Goal: Task Accomplishment & Management: Complete application form

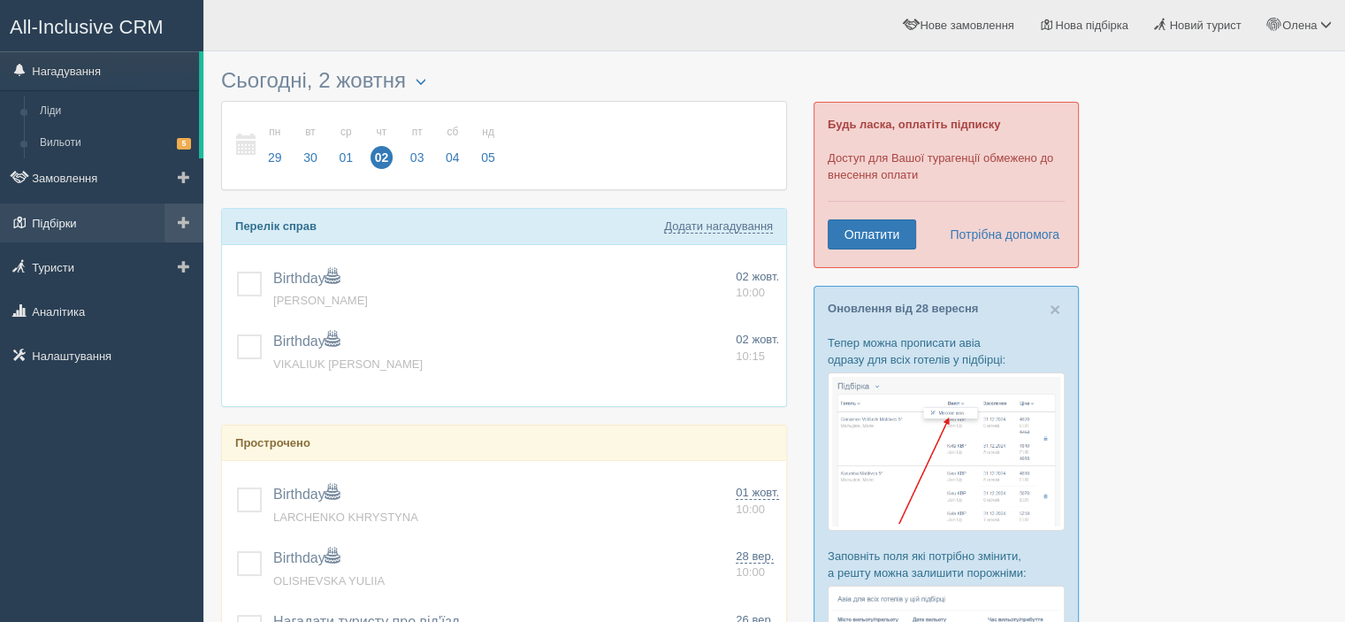
click at [110, 224] on link "Підбірки" at bounding box center [101, 222] width 203 height 39
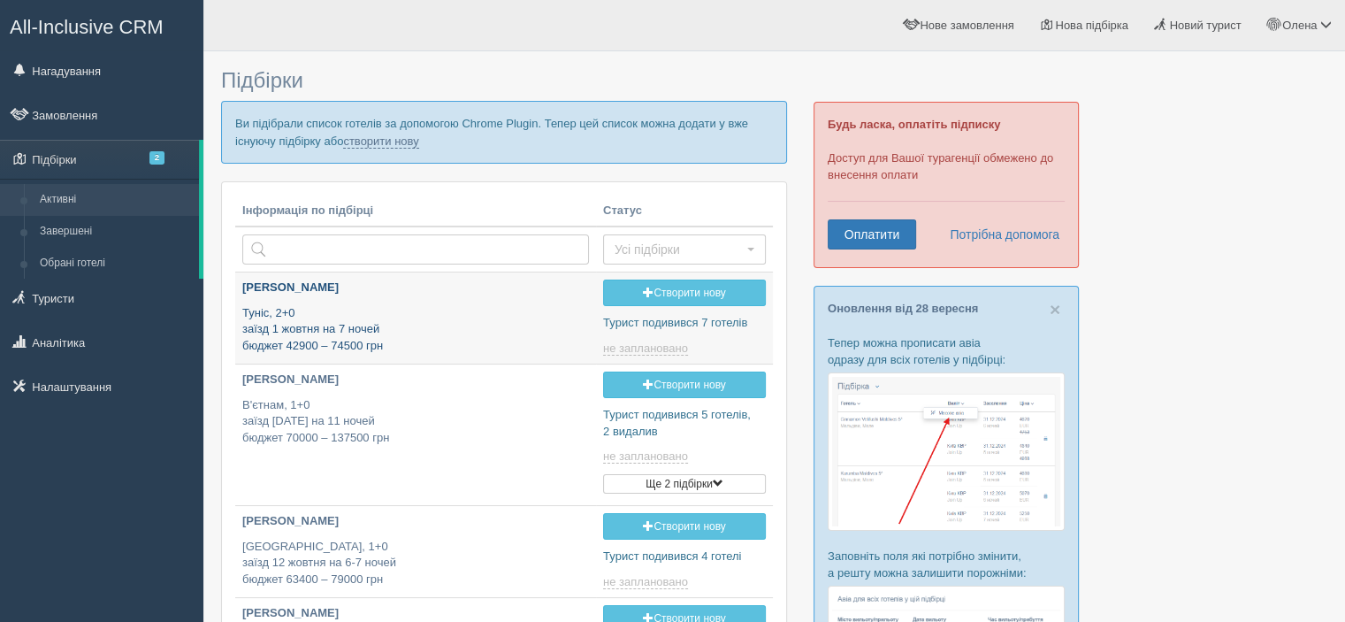
type input "[DATE] 16:45"
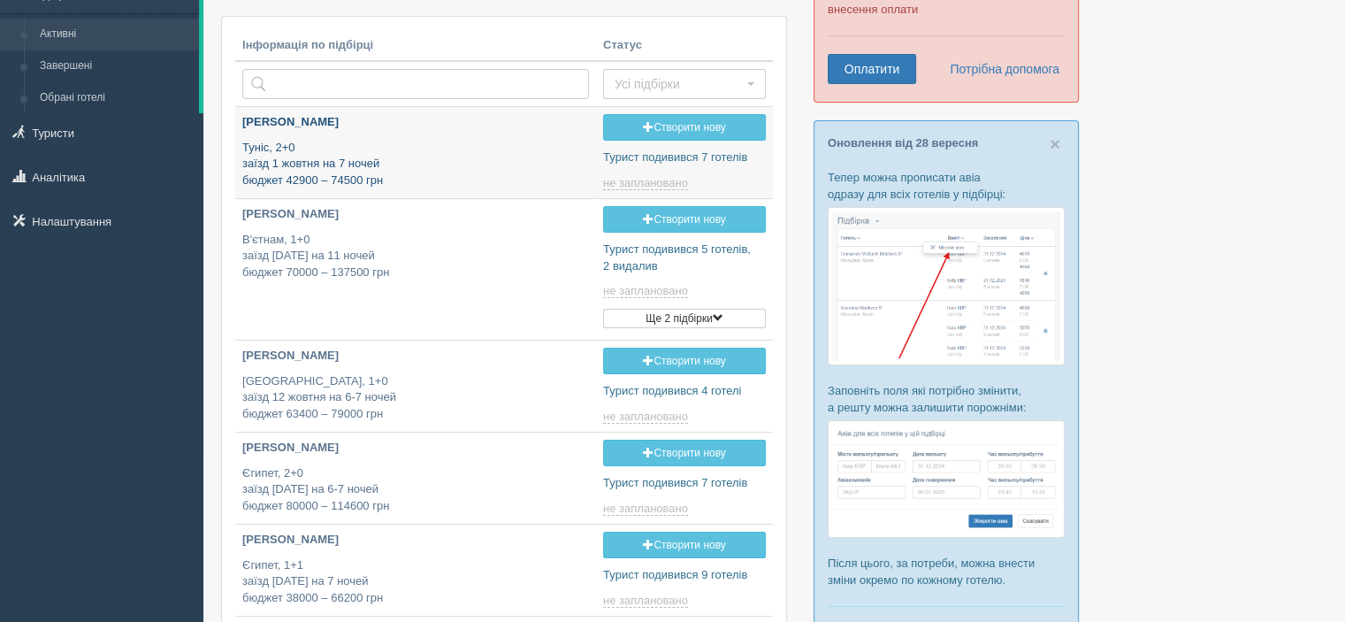
type input "[DATE] 16:20"
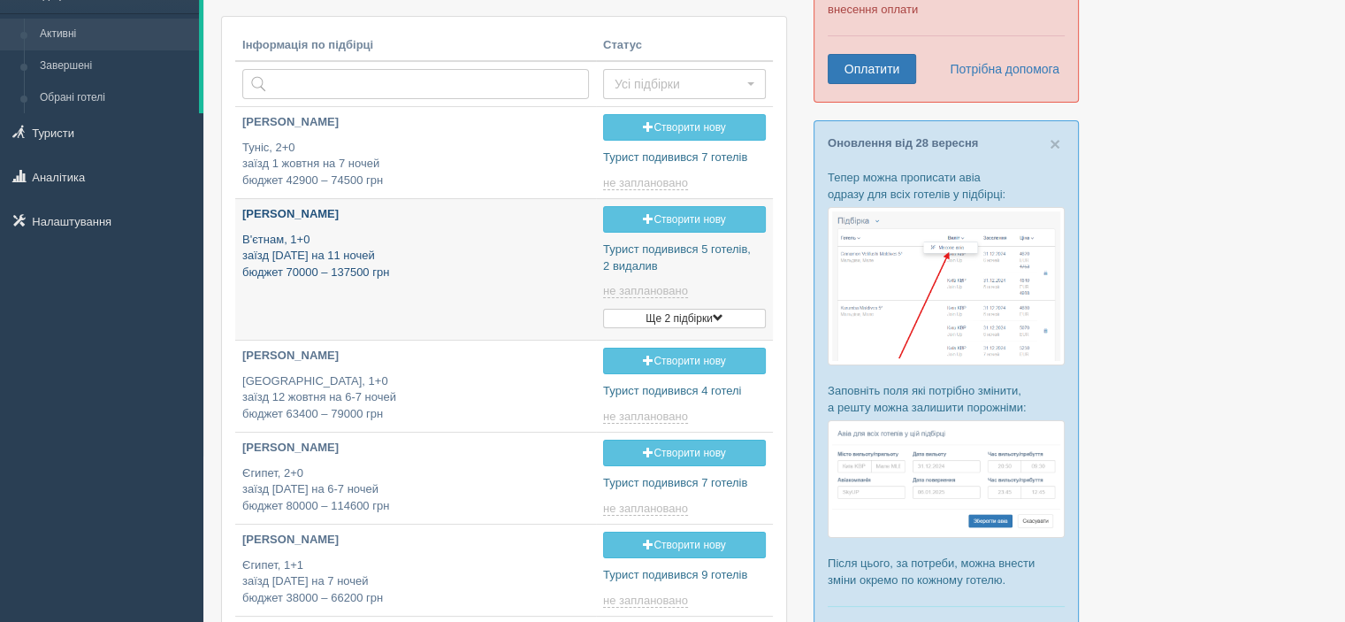
scroll to position [177, 0]
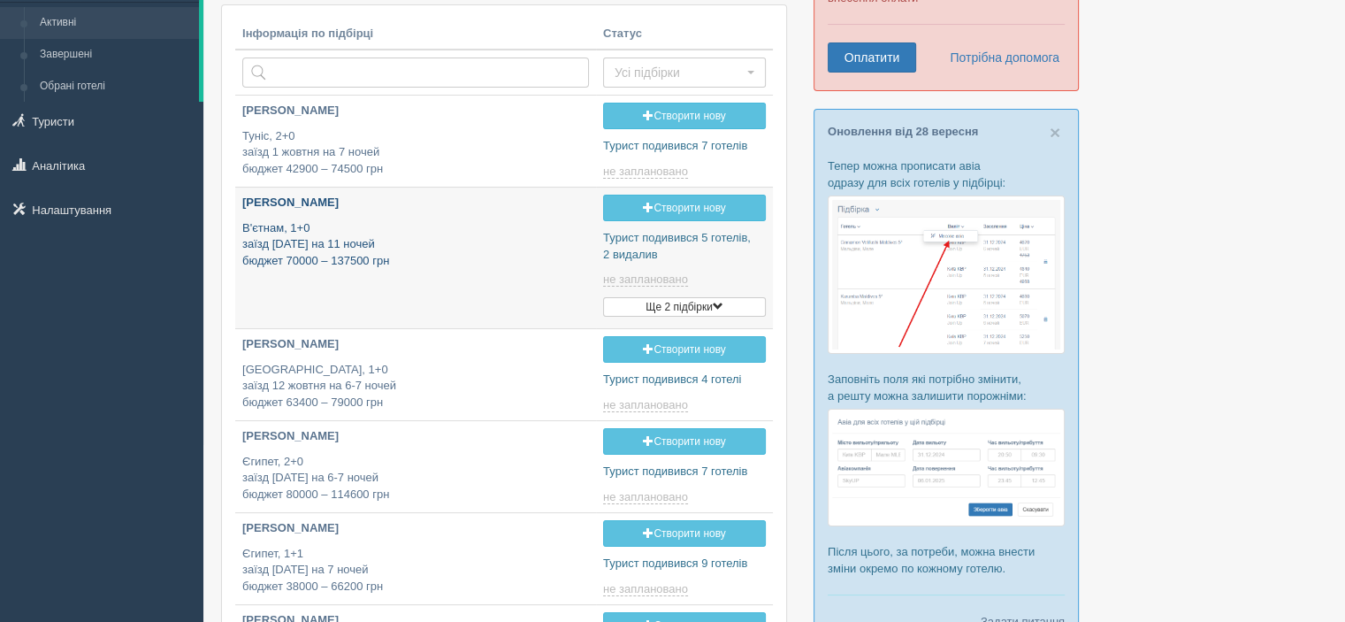
click at [453, 256] on p "В'єтнам, 1+0 заїзд 19 грудня на 11 ночей бюджет 70000 – 137500 грн" at bounding box center [415, 245] width 347 height 50
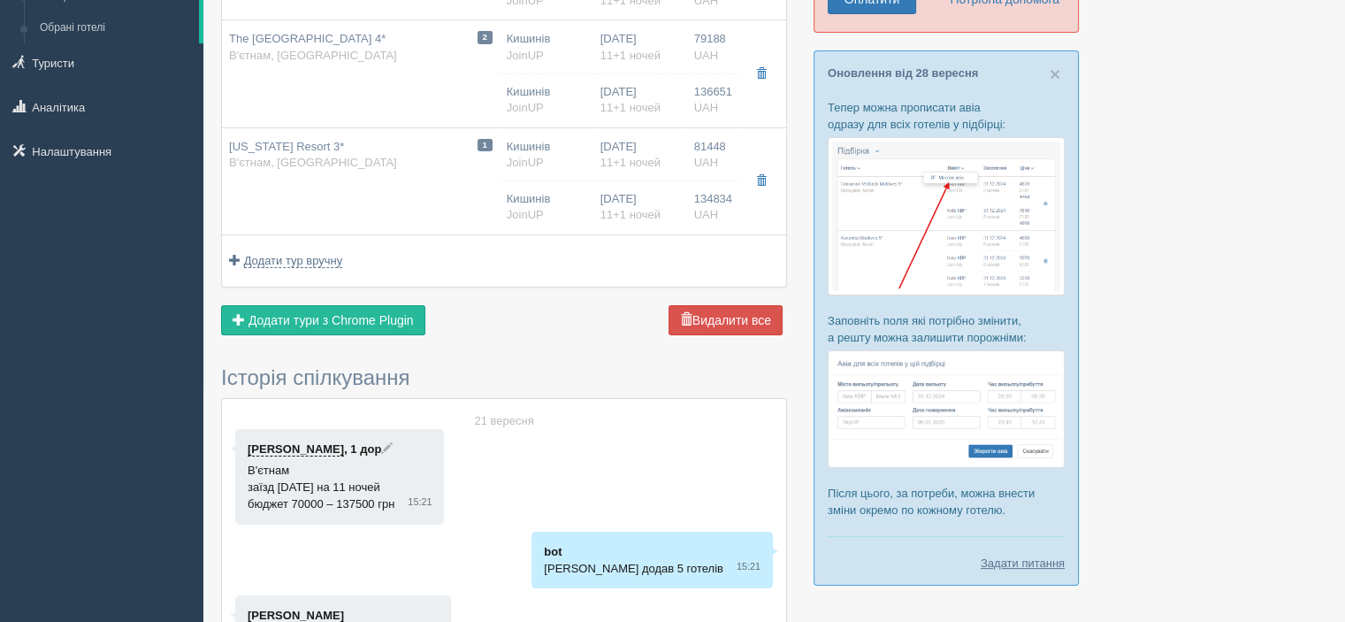
scroll to position [58, 0]
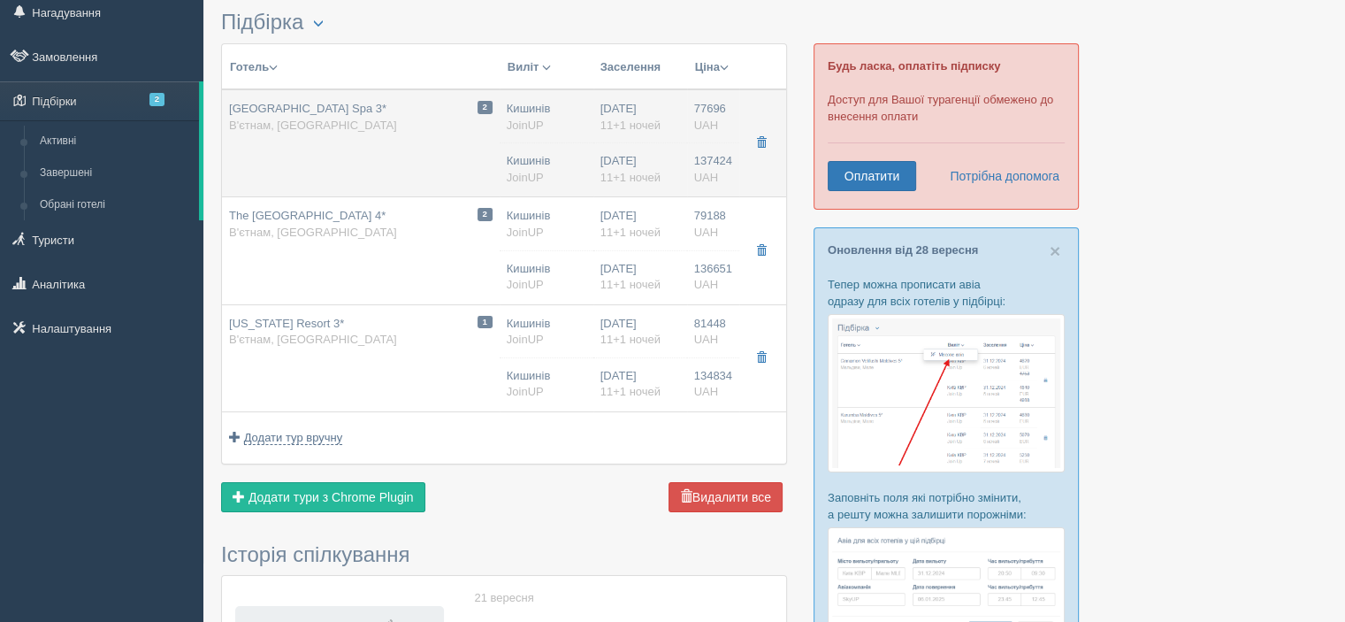
click at [311, 108] on span "Phu Van Resort Spa 3*" at bounding box center [307, 108] width 157 height 13
type input "Phu Van Resort Spa 3*"
type input "В'єтнам"
type input "Phu Quoc"
type input "77696.00"
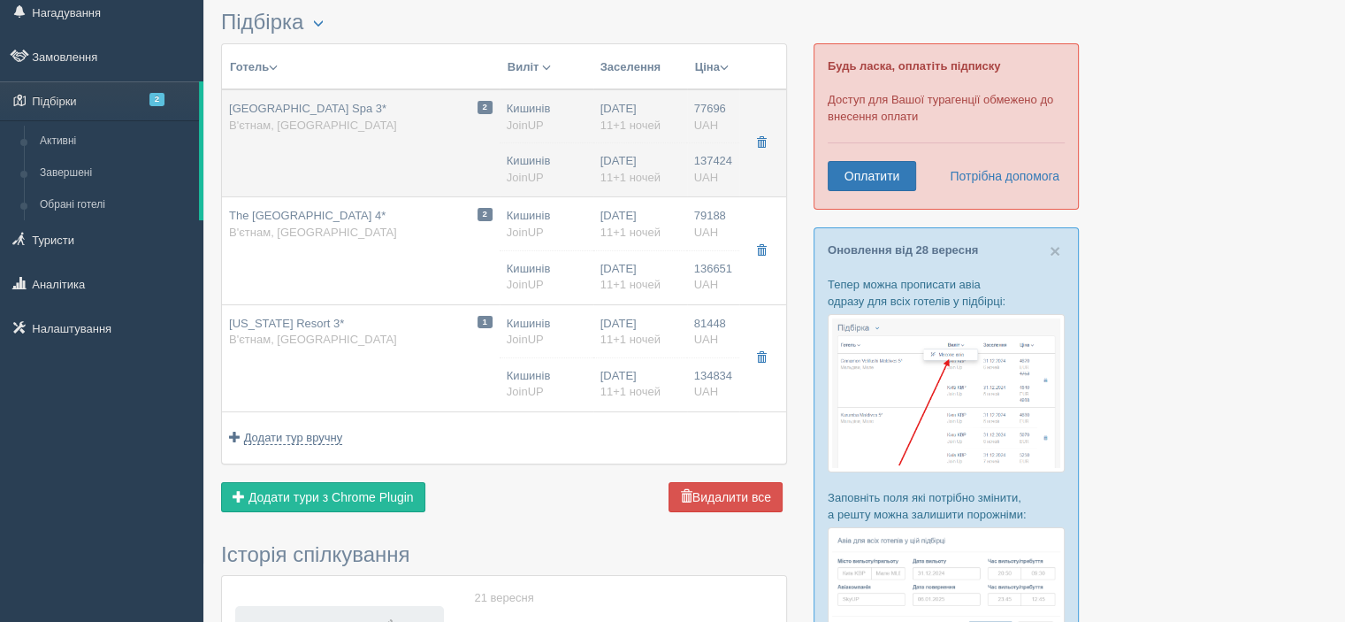
type input "Кишинів"
type input "14:15"
type input "11+1"
type input "Superior"
type input "BB"
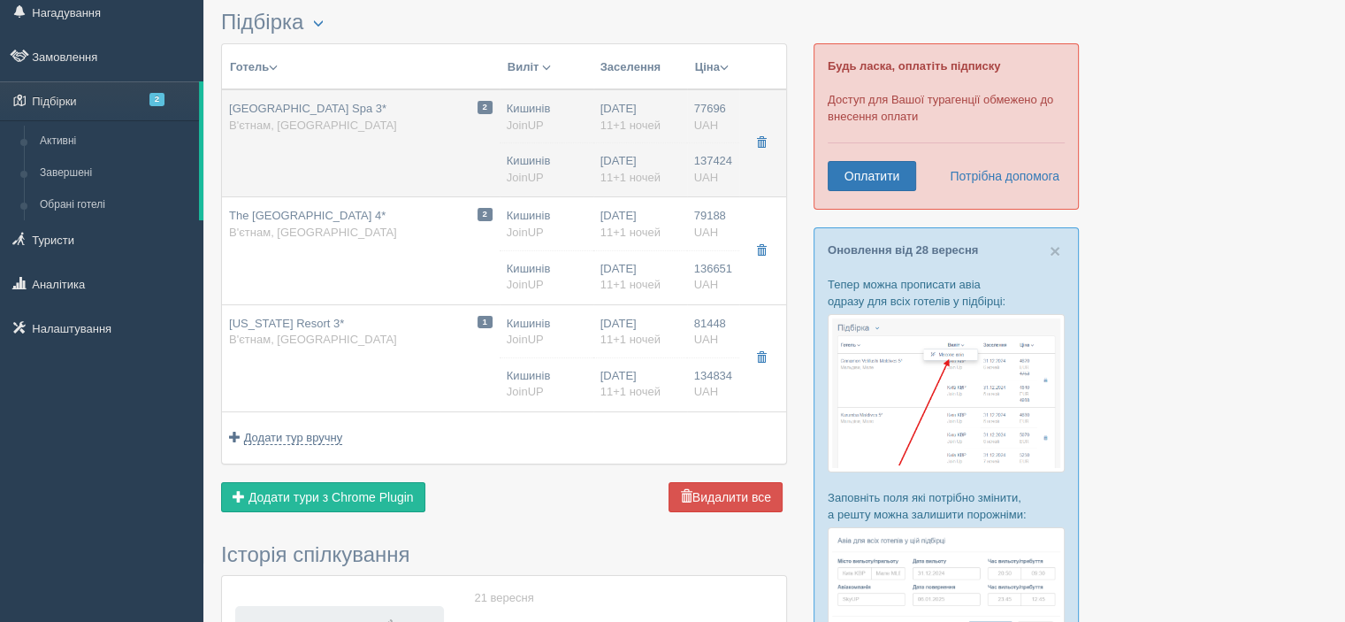
type input "JoinUP"
type input "https://agent-content.joinup.ua/hotel/phu-van-resort-spa/"
type input "137424.00"
type input "Кишинів"
type input "14:15"
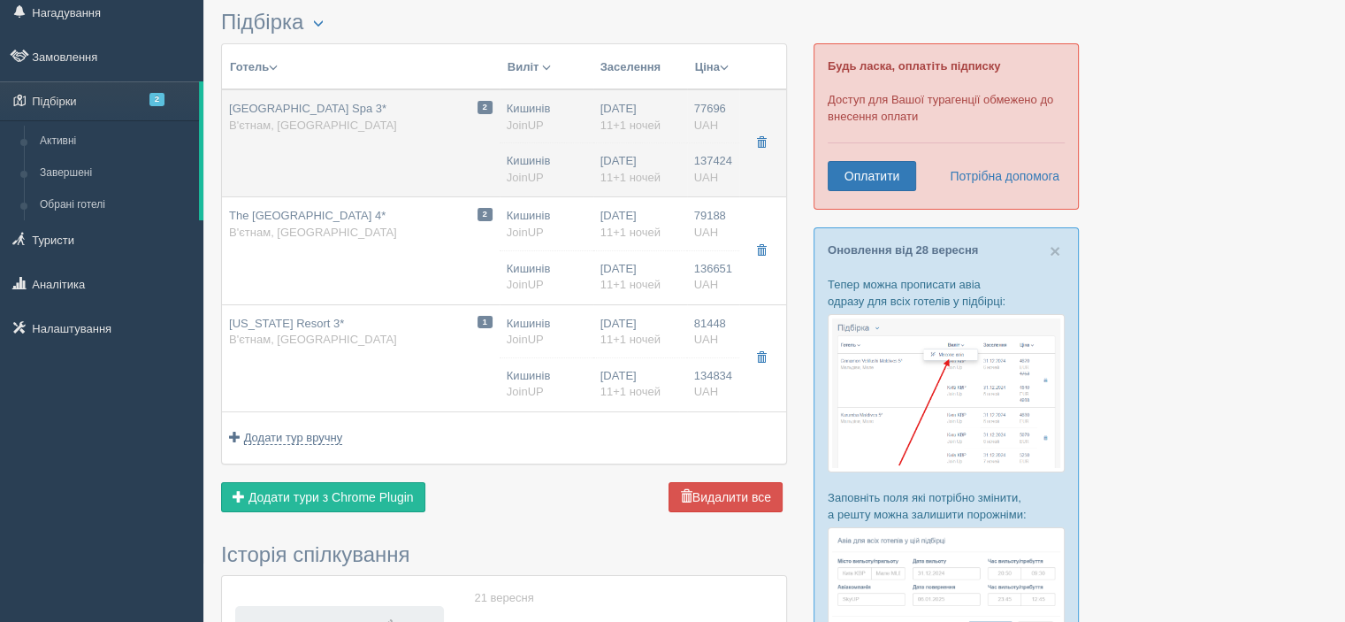
type input "11+1"
type input "Superior"
type input "BB"
type input "JoinUP"
type input "https://agent-content.joinup.ua/hotel/phu-van-resort-spa/"
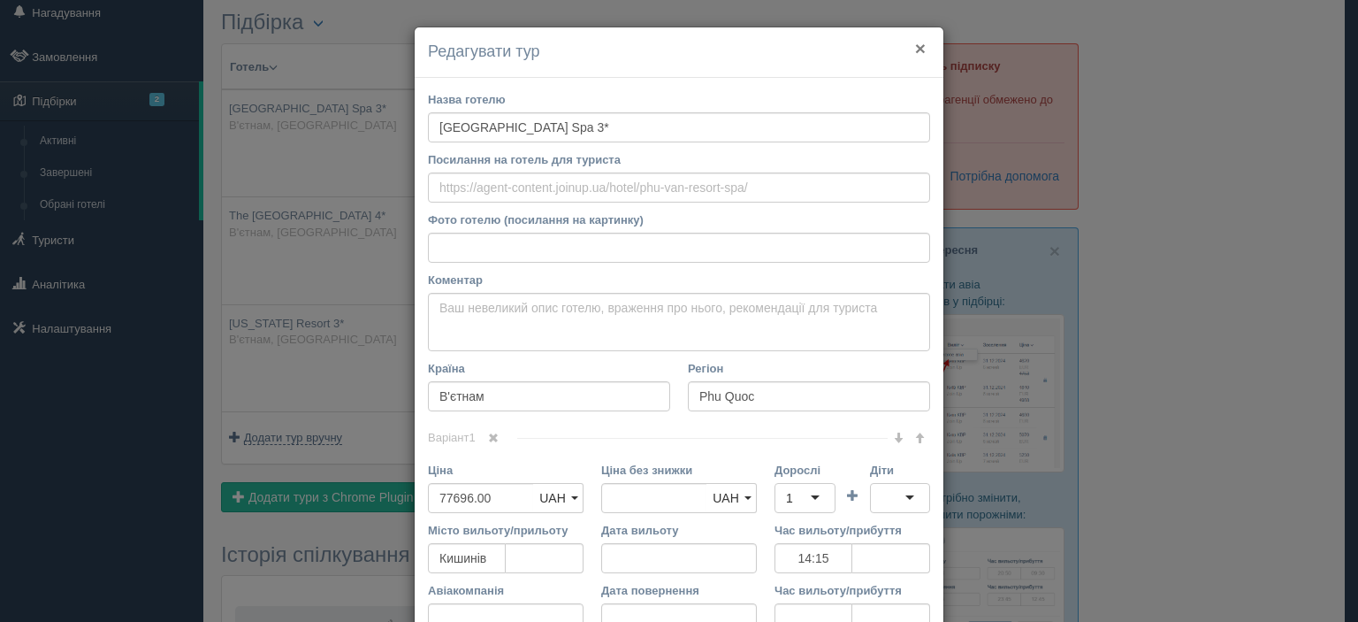
click at [915, 53] on button "×" at bounding box center [920, 48] width 11 height 19
